Goal: Task Accomplishment & Management: Use online tool/utility

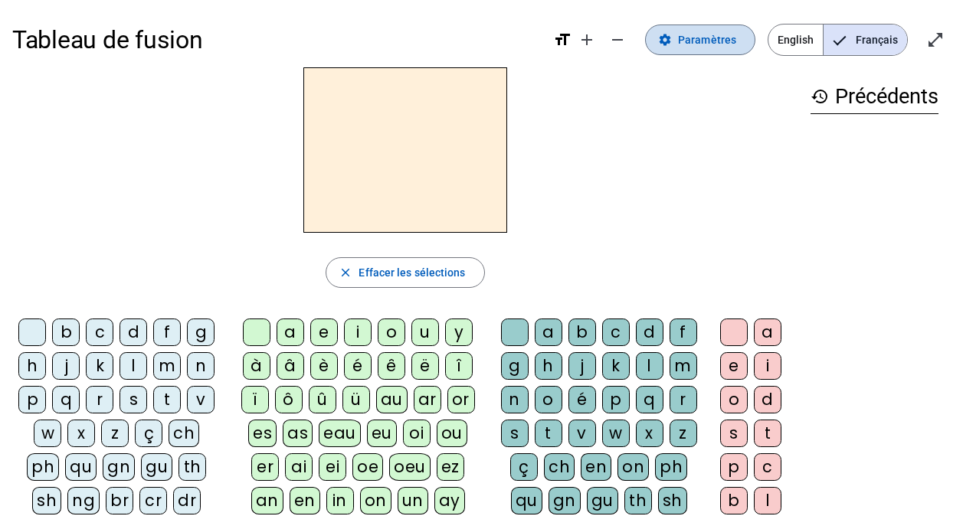
click at [703, 38] on span "Paramètres" at bounding box center [707, 40] width 58 height 18
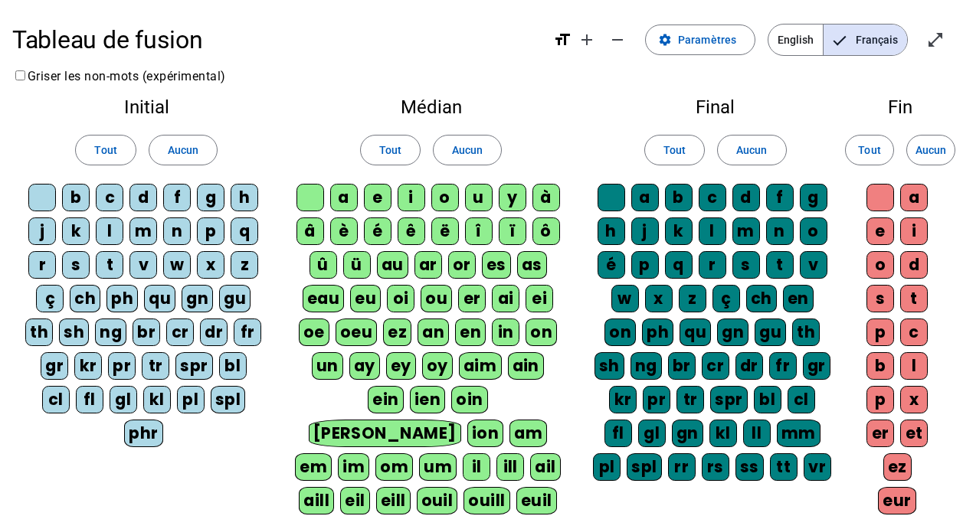
click at [129, 104] on h2 "Initial" at bounding box center [147, 107] width 244 height 18
click at [115, 149] on span "Tout" at bounding box center [105, 150] width 22 height 18
click at [382, 140] on span at bounding box center [390, 150] width 59 height 37
click at [677, 151] on span "Tout" at bounding box center [675, 150] width 22 height 18
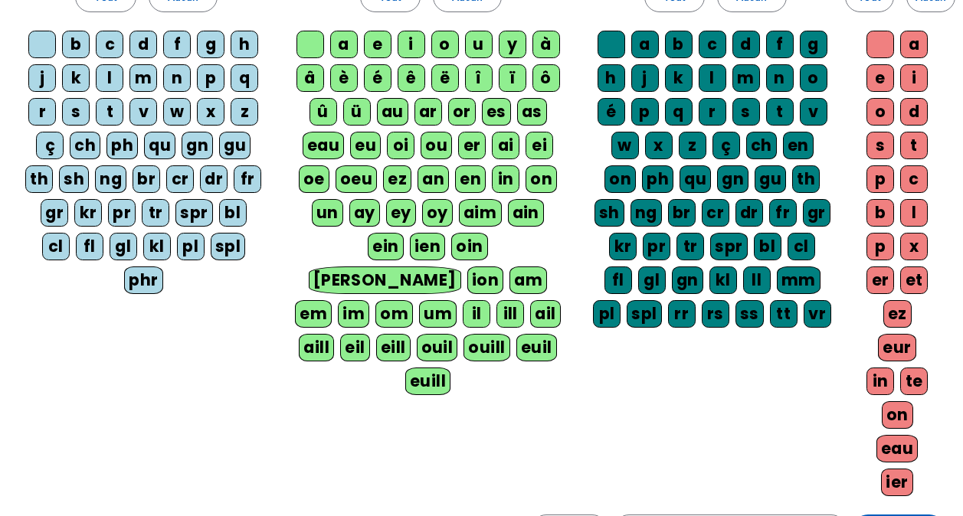
scroll to position [230, 0]
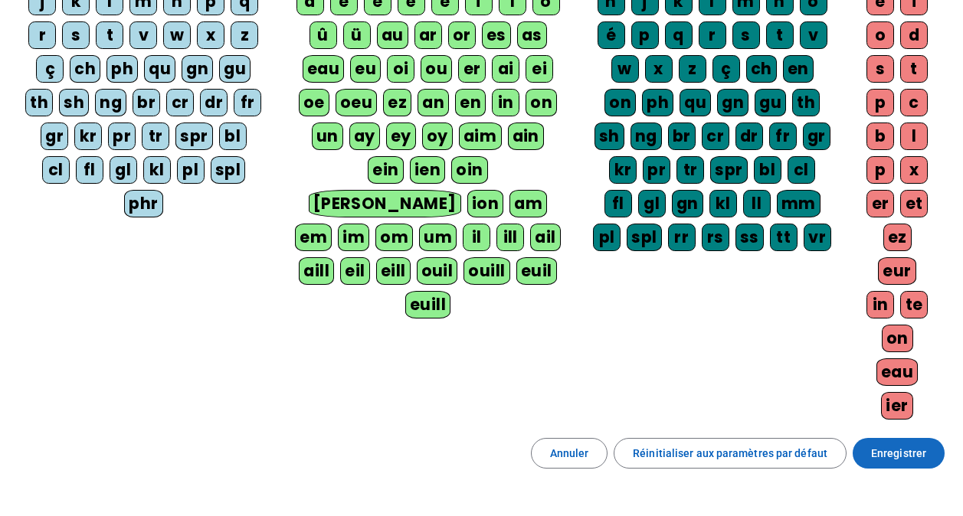
click at [893, 452] on span "Enregistrer" at bounding box center [898, 453] width 55 height 18
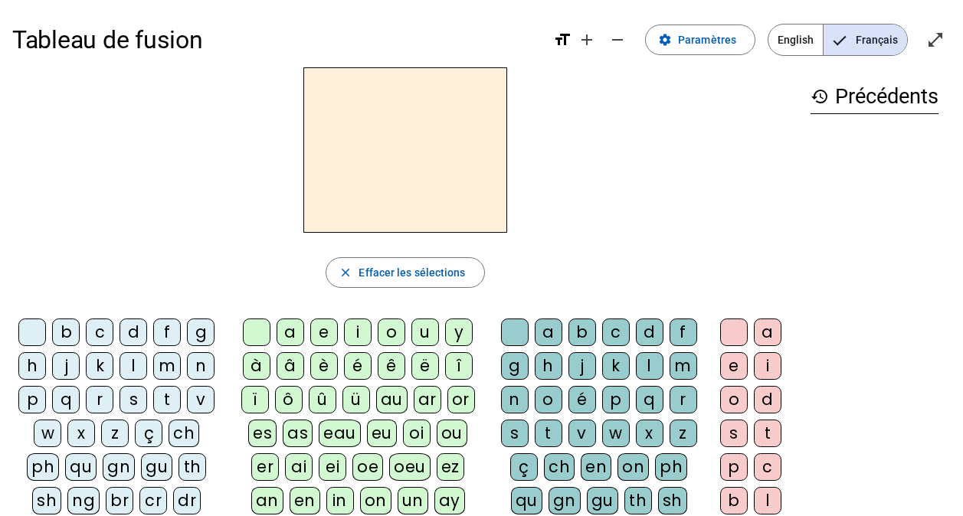
click at [395, 130] on h2 at bounding box center [405, 150] width 204 height 166
click at [161, 396] on div "t" at bounding box center [167, 400] width 28 height 28
click at [355, 362] on div "é" at bounding box center [358, 366] width 28 height 28
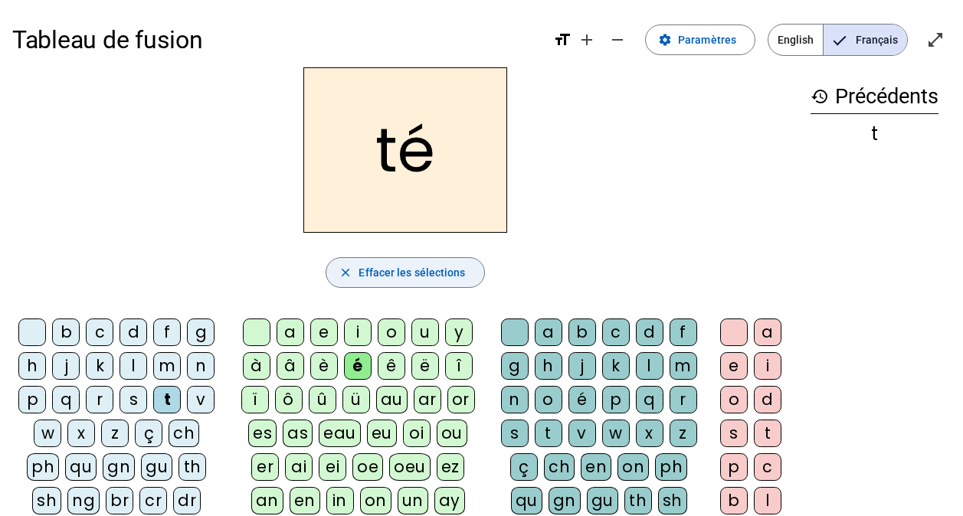
click at [430, 283] on span "button" at bounding box center [404, 272] width 157 height 37
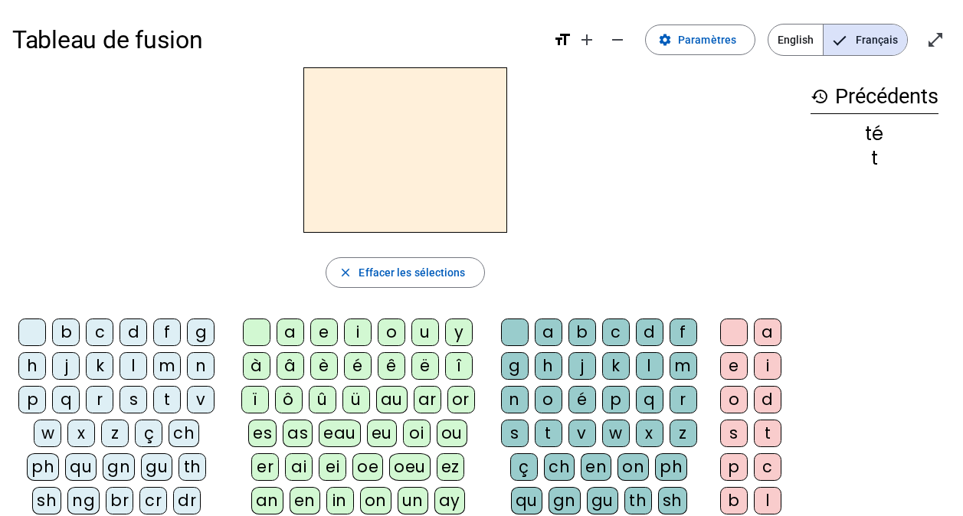
click at [169, 401] on div "t" at bounding box center [167, 400] width 28 height 28
click at [289, 332] on div "a" at bounding box center [291, 333] width 28 height 28
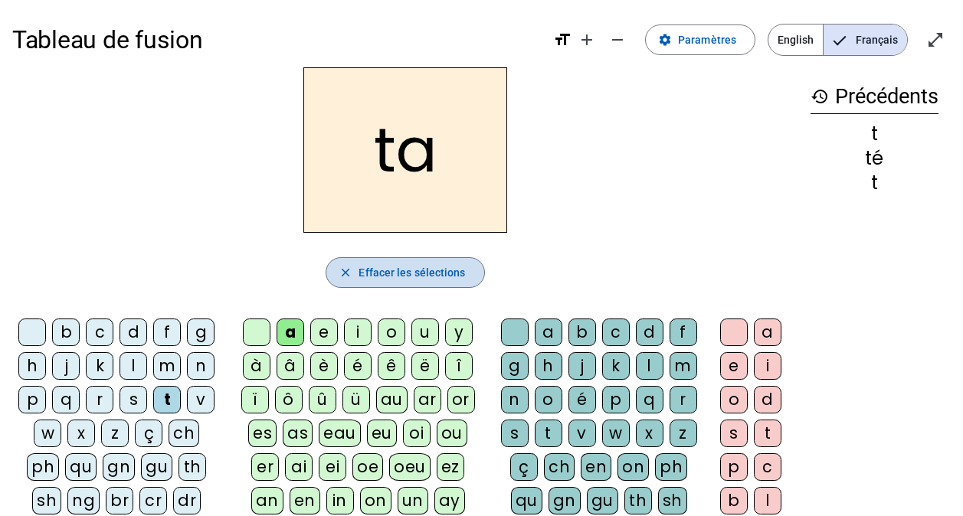
click at [417, 276] on span "Effacer les sélections" at bounding box center [412, 273] width 107 height 18
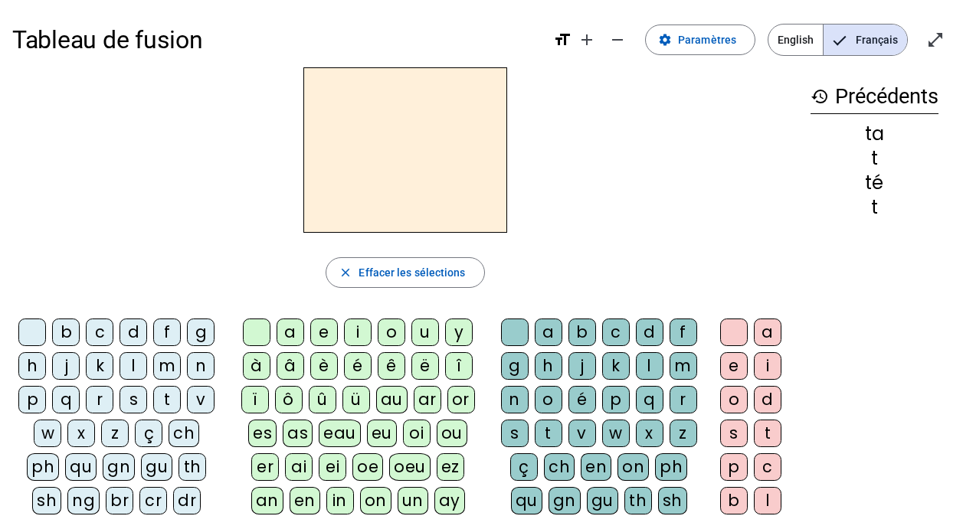
click at [170, 399] on div "t" at bounding box center [167, 400] width 28 height 28
click at [387, 331] on div "o" at bounding box center [392, 333] width 28 height 28
